Goal: Register for event/course

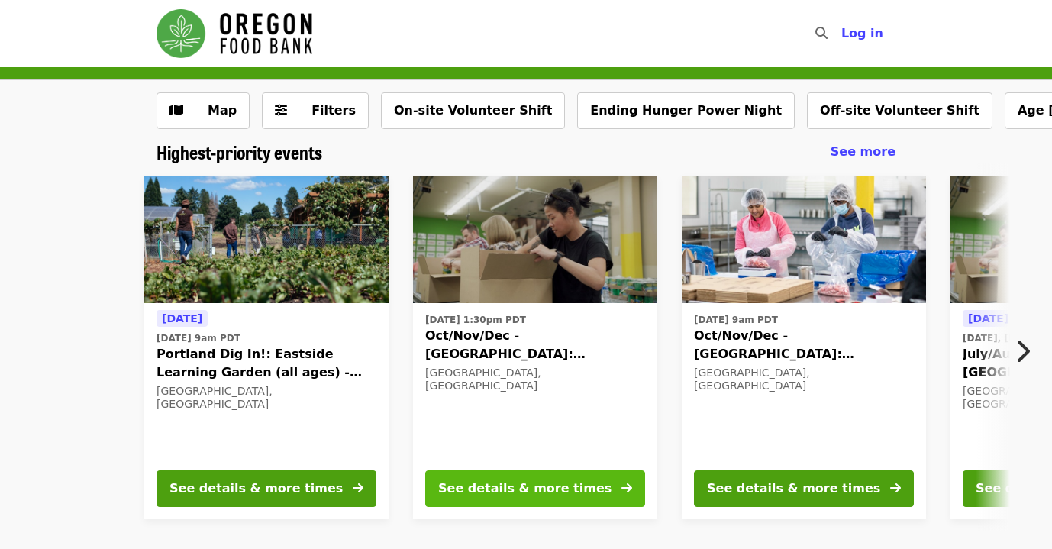
click at [533, 486] on div "See details & more times" at bounding box center [524, 488] width 173 height 18
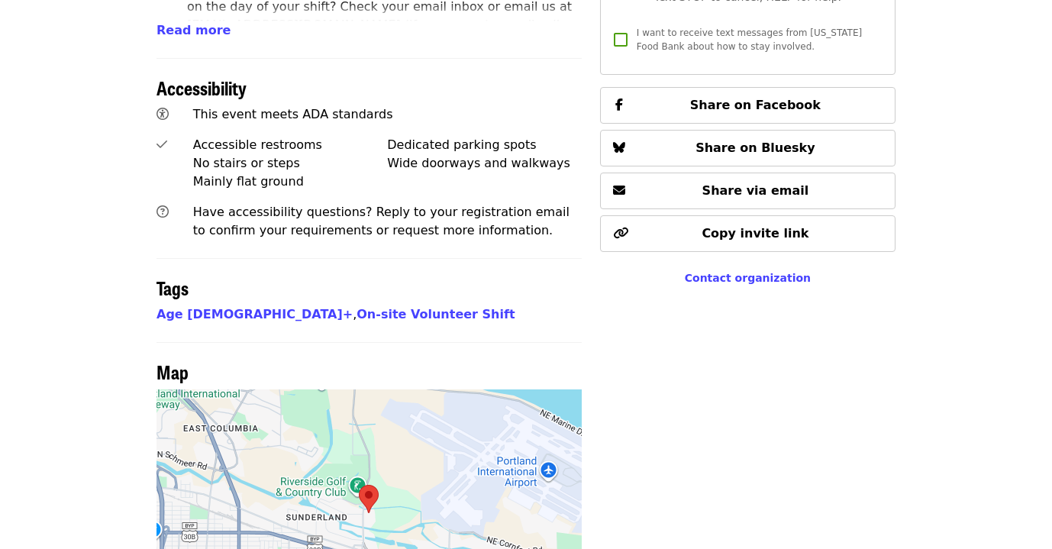
scroll to position [1266, 0]
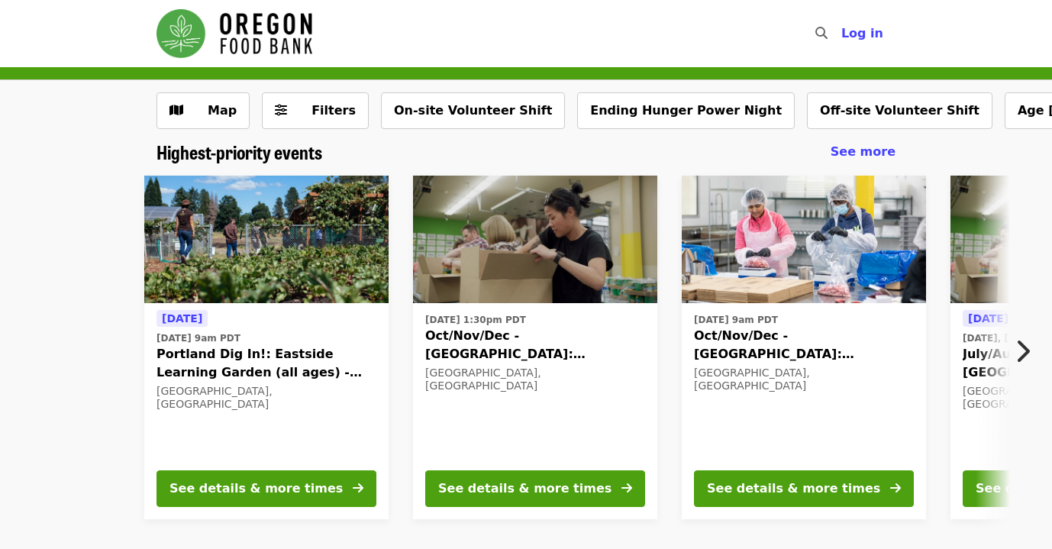
scroll to position [3, 0]
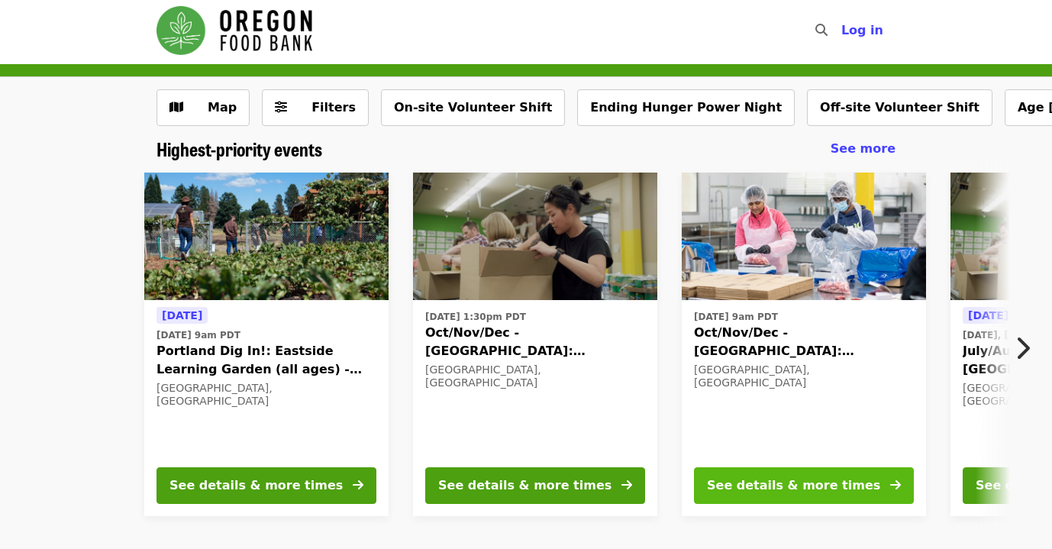
click at [778, 484] on div "See details & more times" at bounding box center [793, 485] width 173 height 18
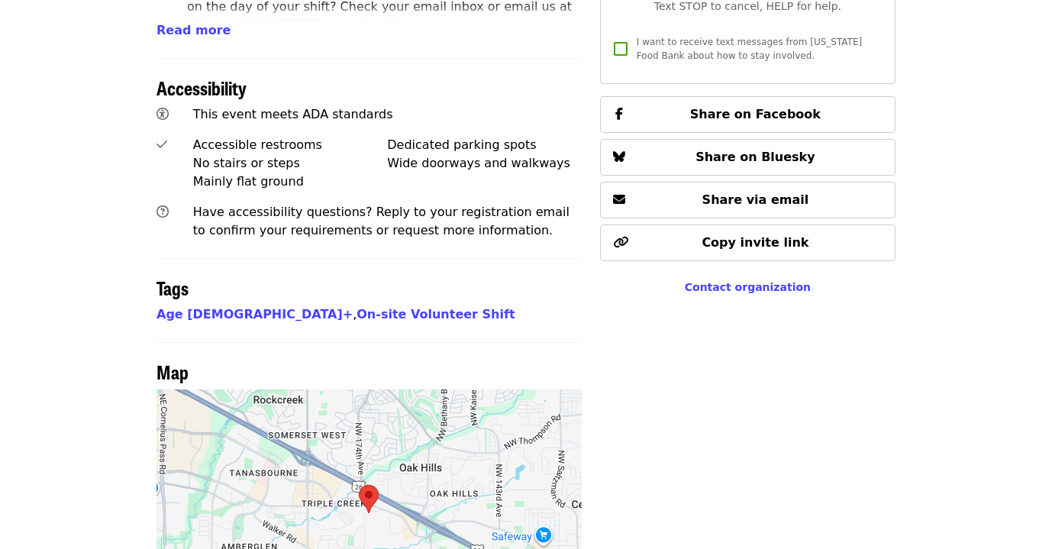
scroll to position [1266, 0]
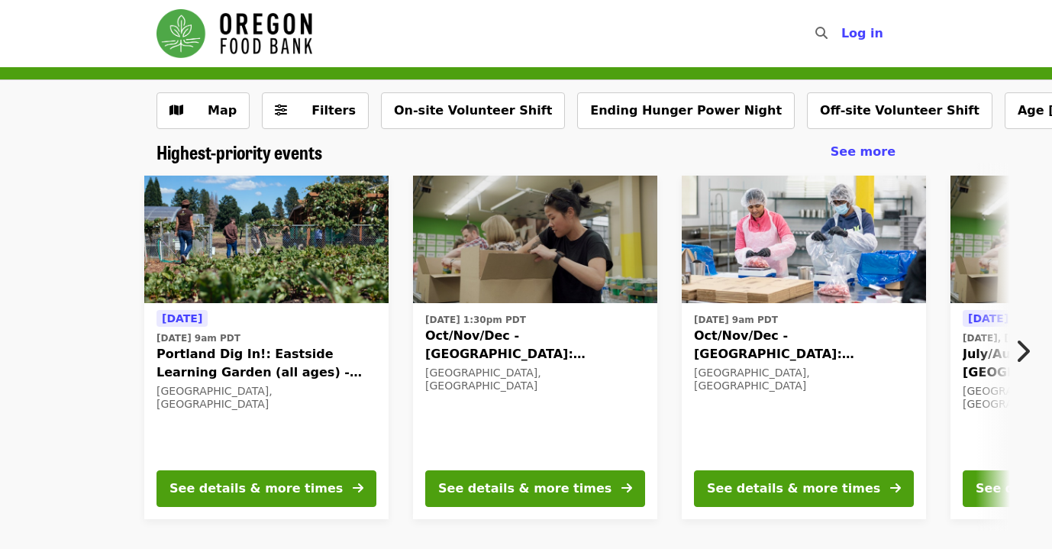
click at [1026, 349] on icon "chevron-right icon" at bounding box center [1021, 351] width 15 height 29
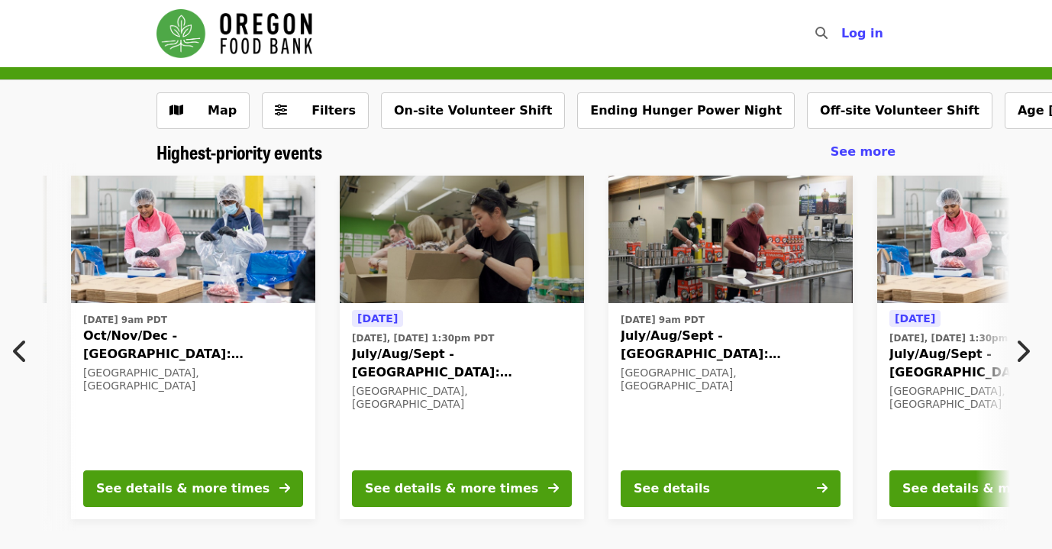
scroll to position [0, 701]
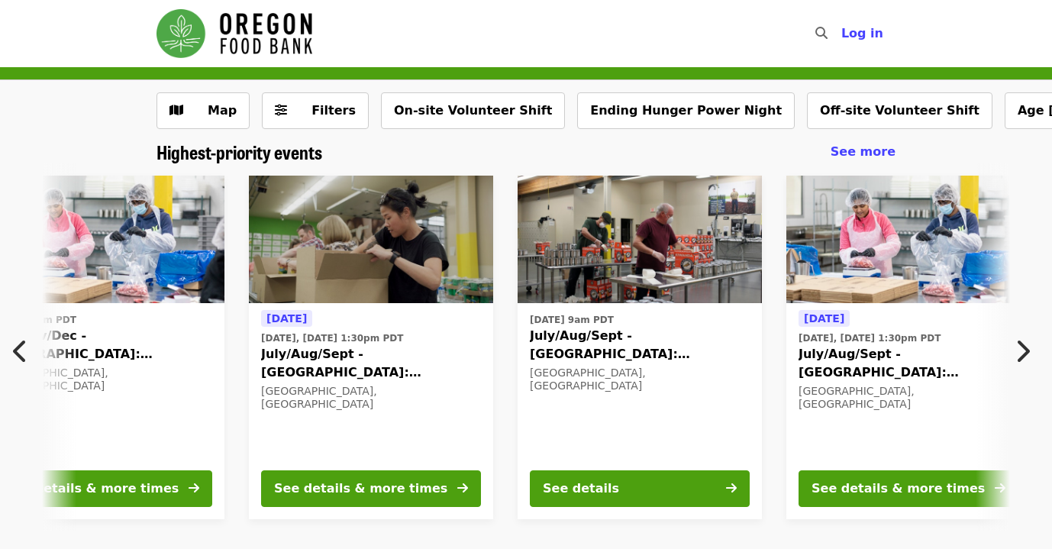
click at [1021, 351] on icon "chevron-right icon" at bounding box center [1021, 351] width 15 height 29
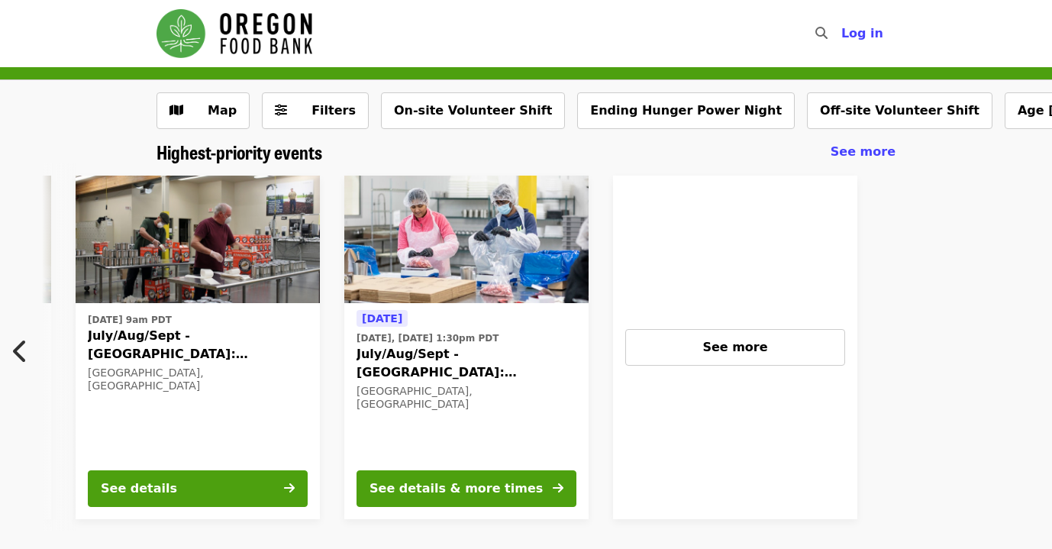
scroll to position [0, 1211]
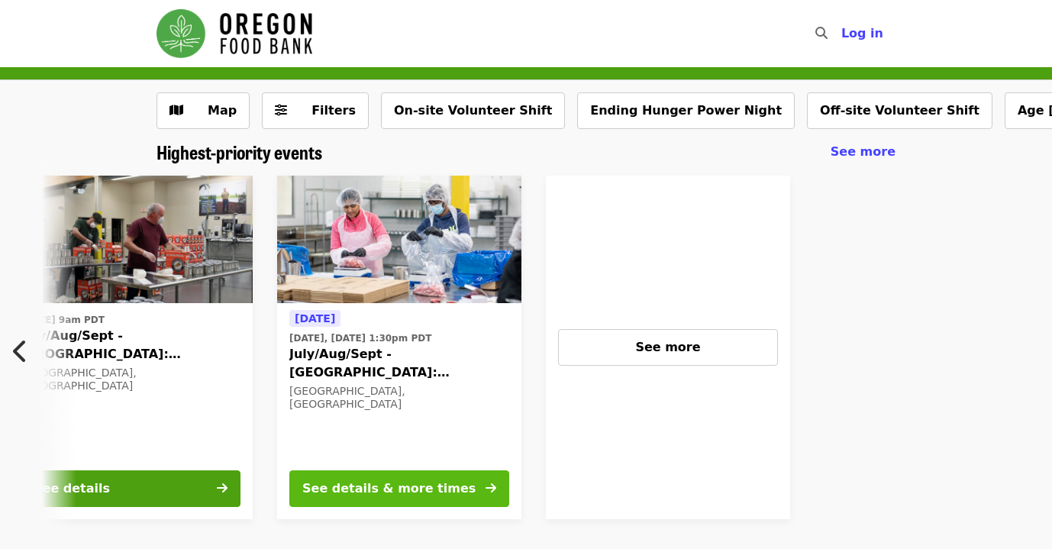
click at [356, 479] on div "See details & more times" at bounding box center [388, 488] width 173 height 18
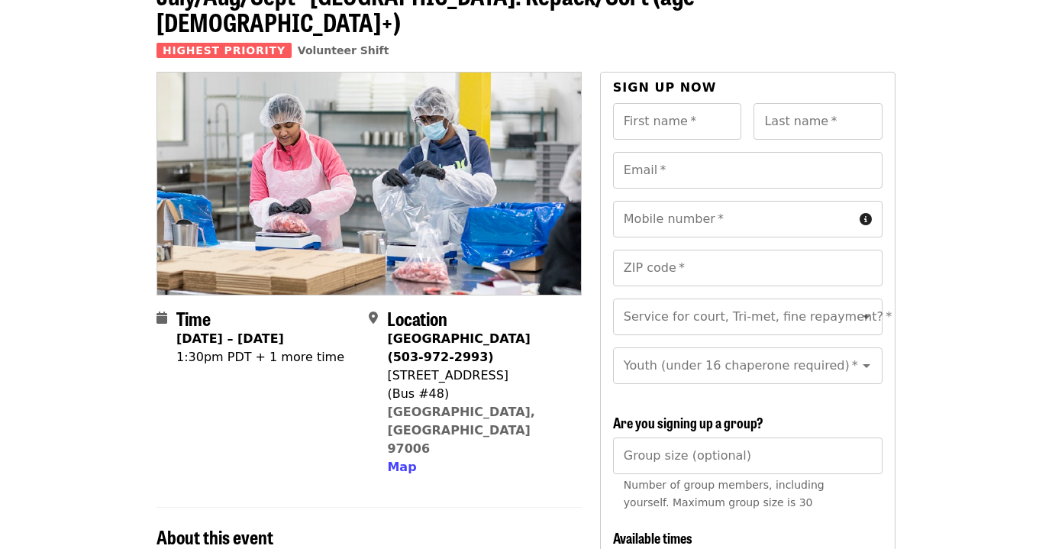
scroll to position [108, 0]
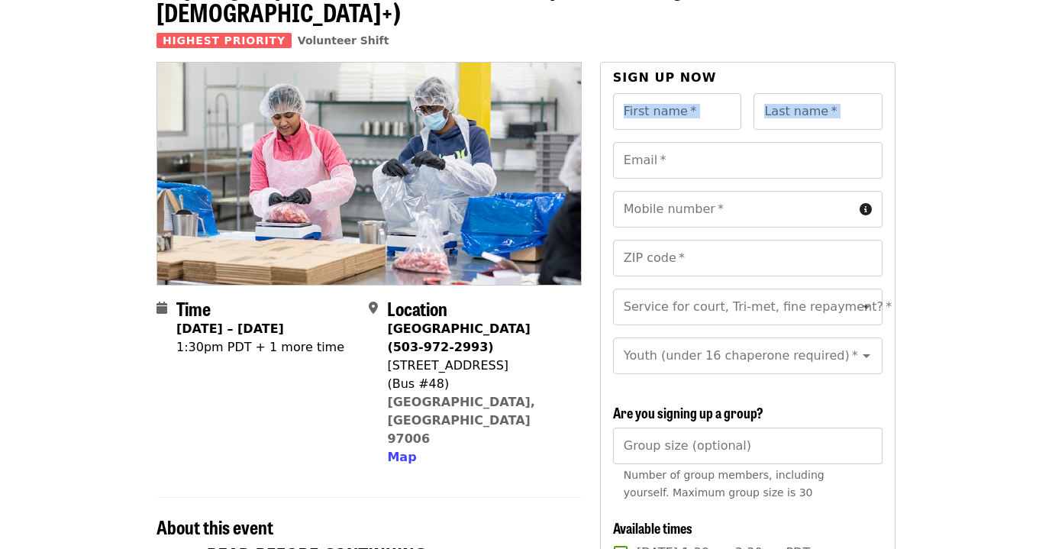
drag, startPoint x: 1046, startPoint y: 65, endPoint x: 1039, endPoint y: 81, distance: 17.2
drag, startPoint x: 1031, startPoint y: 114, endPoint x: 1031, endPoint y: 122, distance: 8.4
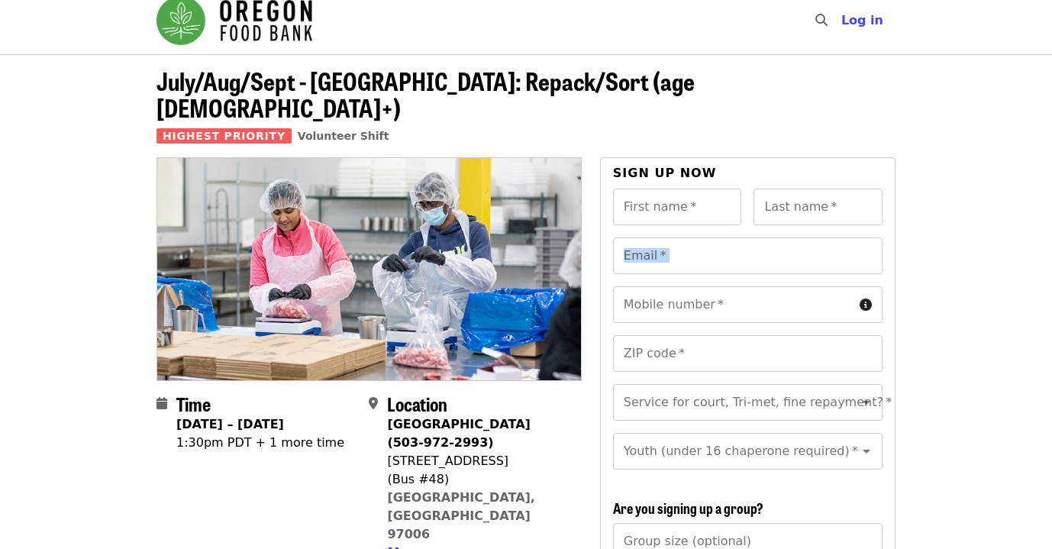
scroll to position [0, 0]
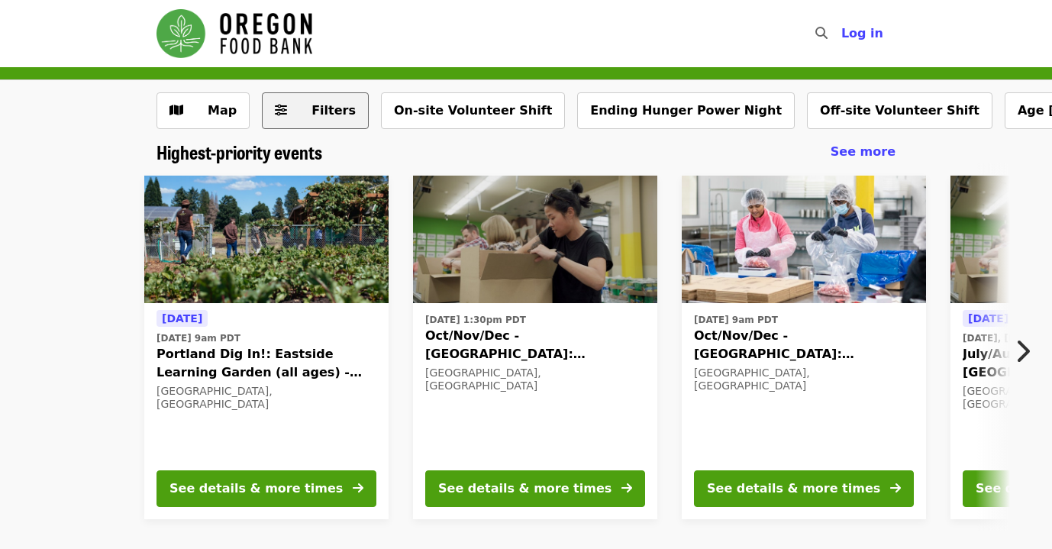
click at [321, 114] on span "Filters" at bounding box center [333, 110] width 44 height 15
